Goal: Find specific page/section: Find specific page/section

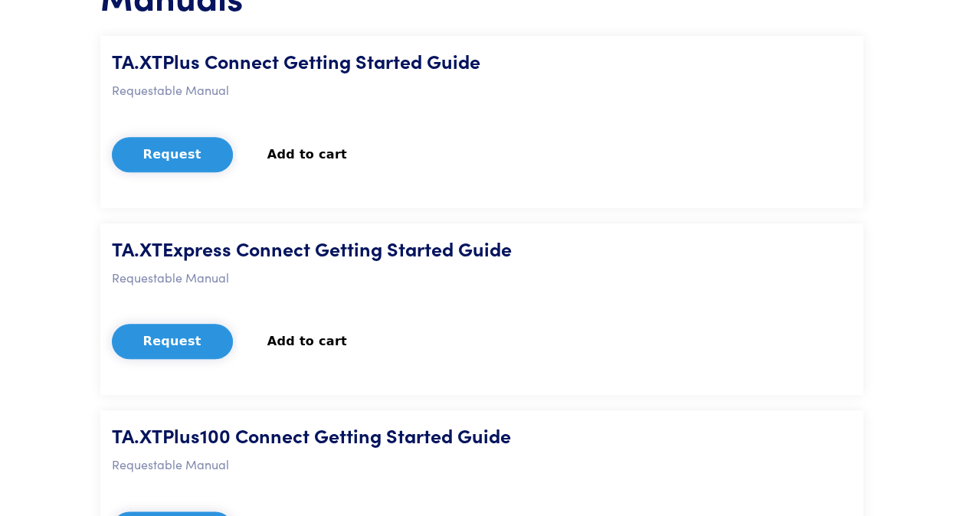
scroll to position [460, 0]
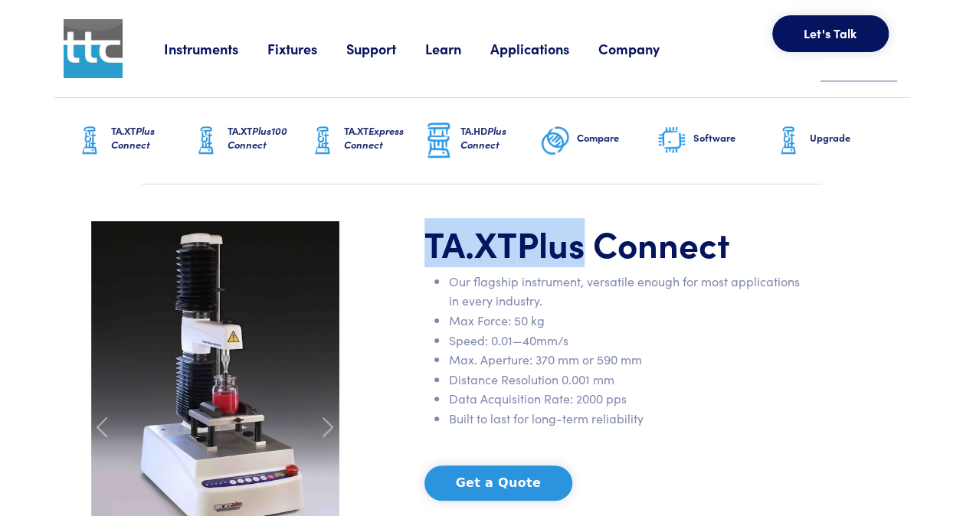
drag, startPoint x: 417, startPoint y: 247, endPoint x: 579, endPoint y: 249, distance: 162.4
click at [579, 249] on div "TA.XT Plus Connect Our flagship instrument, versatile enough for most applicati…" at bounding box center [615, 426] width 400 height 411
copy h1 "TA.XT Plus"
click at [170, 49] on link "Instruments" at bounding box center [215, 48] width 103 height 19
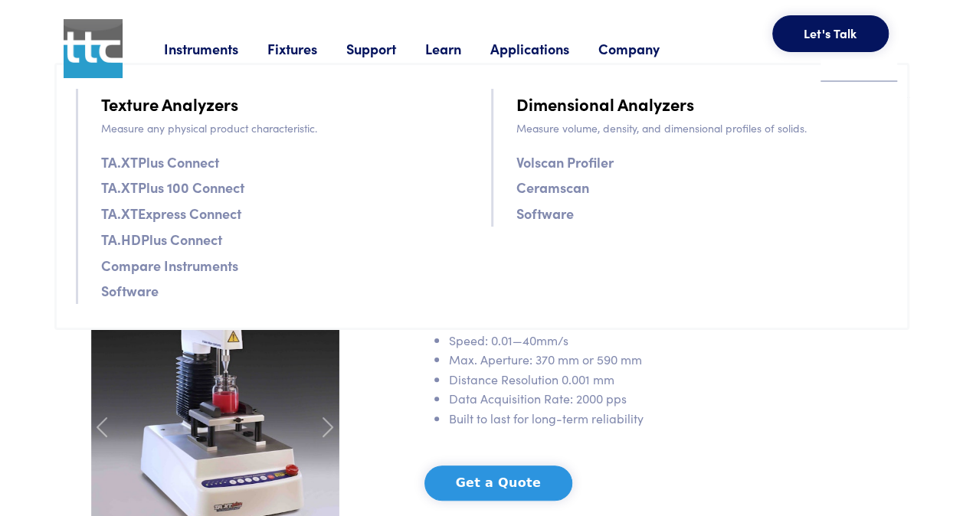
click at [168, 164] on link "TA.XTPlus Connect" at bounding box center [160, 162] width 118 height 22
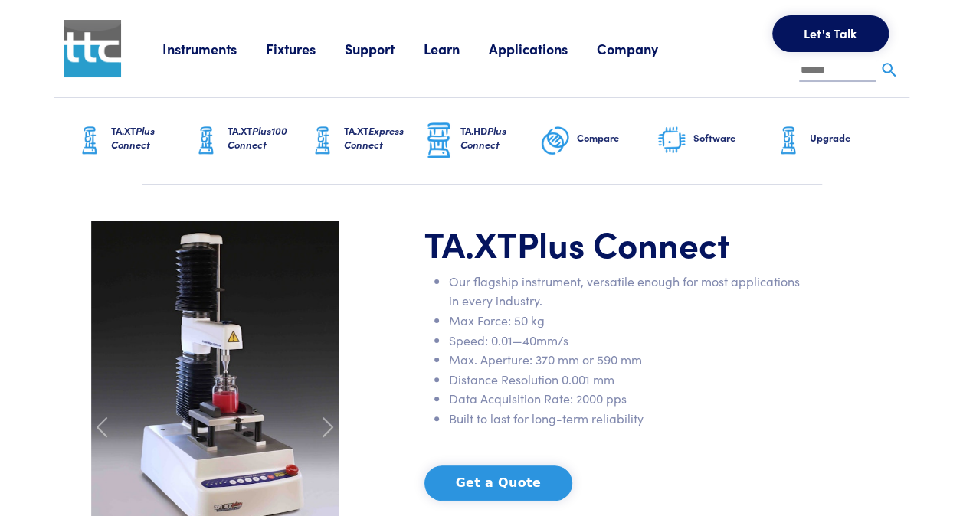
click at [281, 41] on link "Fixtures" at bounding box center [305, 48] width 79 height 19
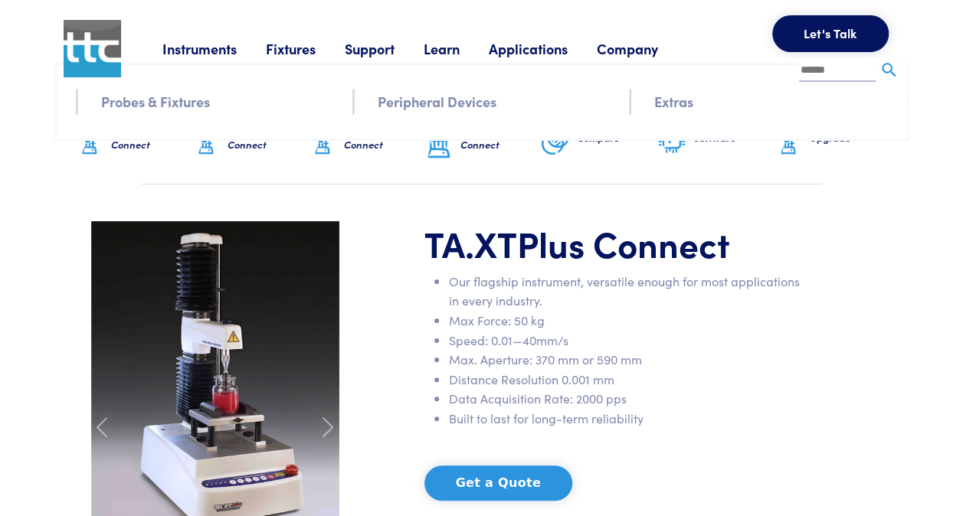
click at [169, 97] on div "Instruments Texture Analyzers Measure any physical product characteristic. TA.X…" at bounding box center [531, 48] width 738 height 97
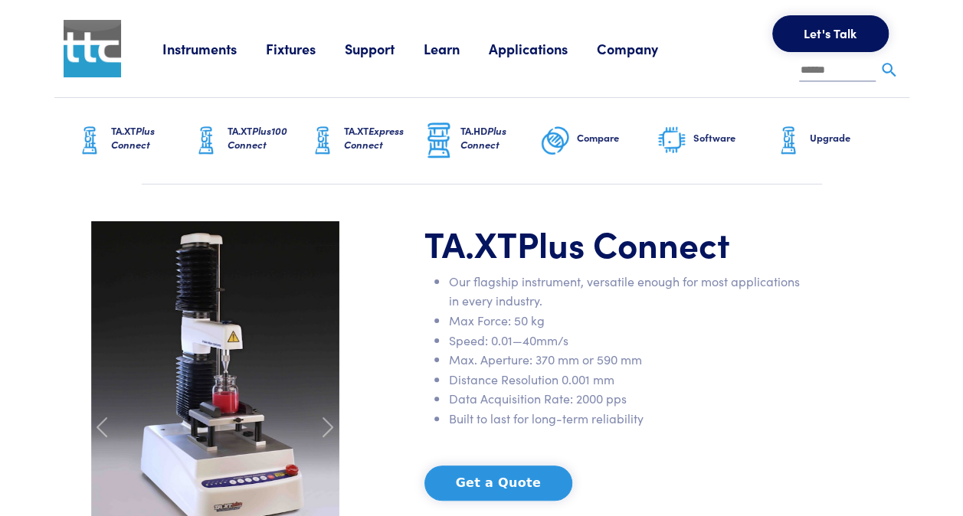
click at [290, 57] on link "Fixtures" at bounding box center [305, 48] width 79 height 19
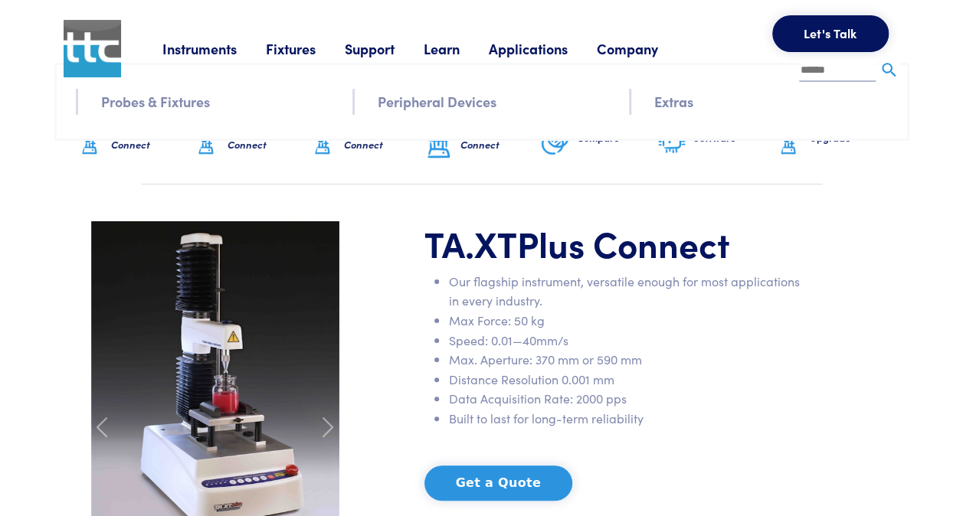
click at [224, 97] on div "Instruments Texture Analyzers Measure any physical product characteristic. TA.X…" at bounding box center [531, 48] width 738 height 97
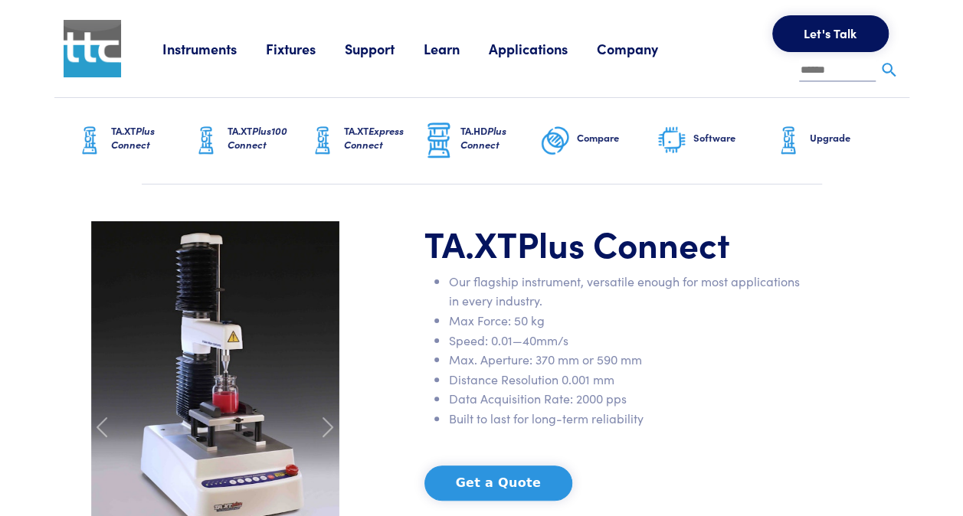
click at [276, 54] on link "Fixtures" at bounding box center [305, 48] width 79 height 19
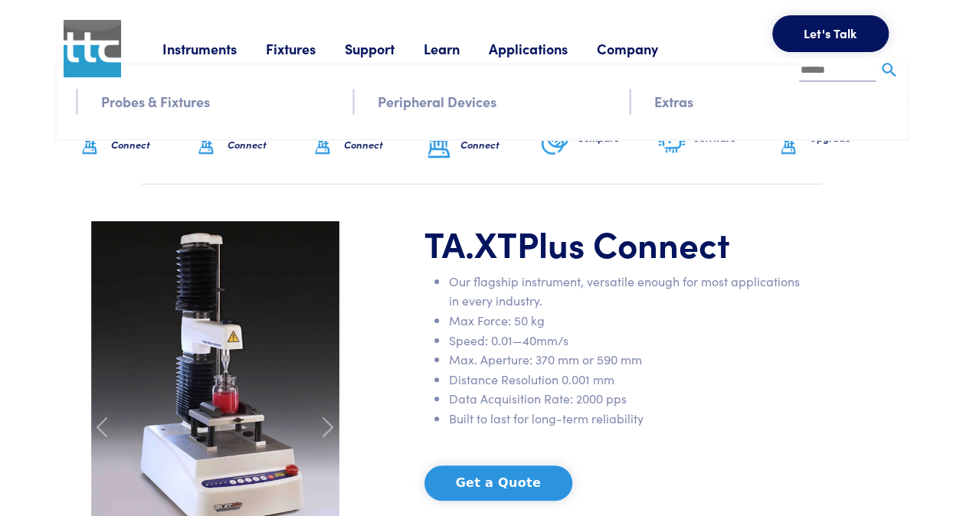
click at [182, 106] on link "Probes & Fixtures" at bounding box center [155, 101] width 109 height 22
